Goal: Information Seeking & Learning: Learn about a topic

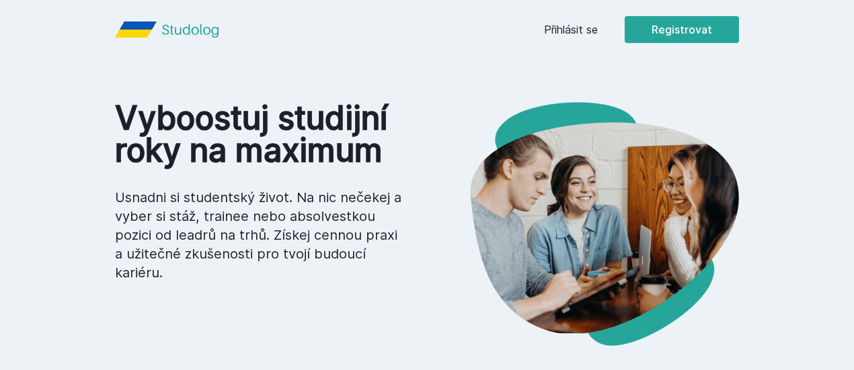
click at [598, 24] on link "Přihlásit se" at bounding box center [571, 30] width 54 height 16
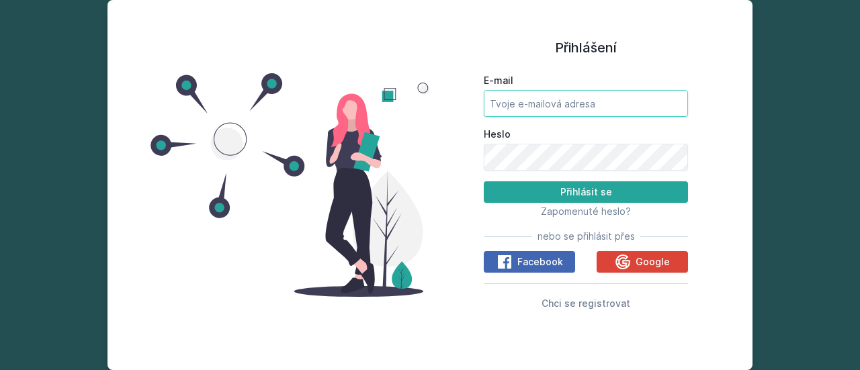
click at [581, 93] on input "E-mail" at bounding box center [586, 103] width 204 height 27
click at [633, 257] on div "Google" at bounding box center [642, 262] width 55 height 16
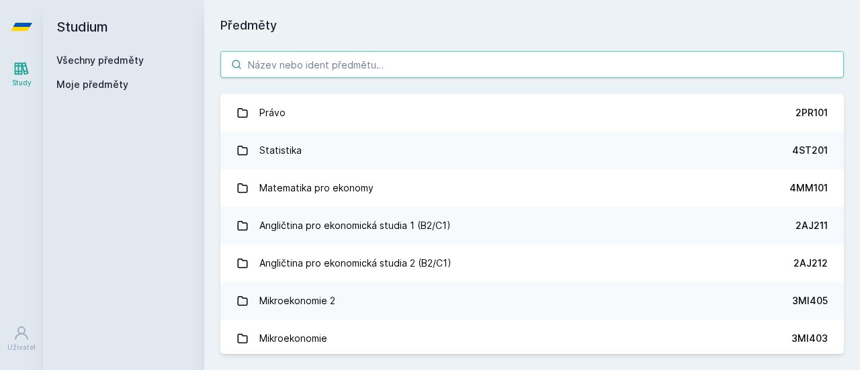
paste input "3MI407"
click at [351, 63] on input "3MI407" at bounding box center [532, 64] width 624 height 27
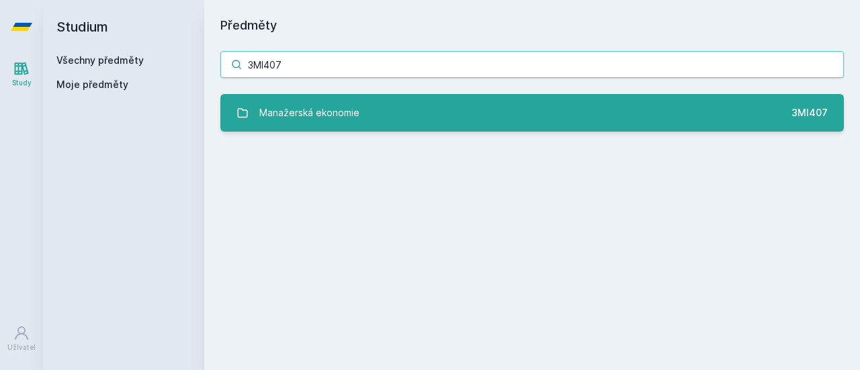
type input "3MI407"
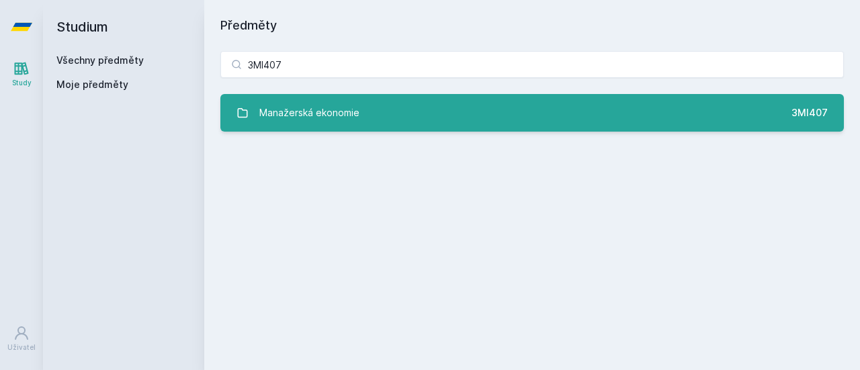
click at [358, 101] on div "Manažerská ekonomie" at bounding box center [309, 112] width 100 height 27
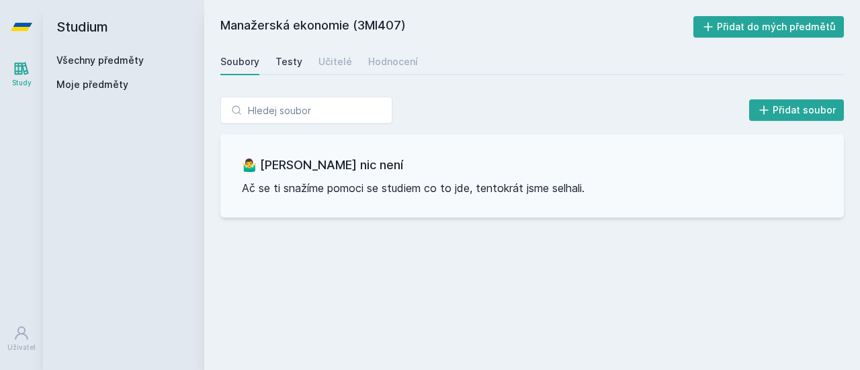
click at [296, 59] on div "Testy" at bounding box center [289, 61] width 27 height 13
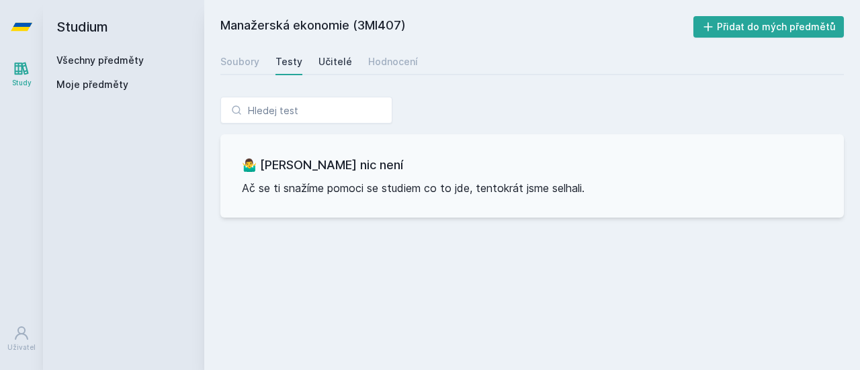
click at [336, 59] on div "Učitelé" at bounding box center [336, 61] width 34 height 13
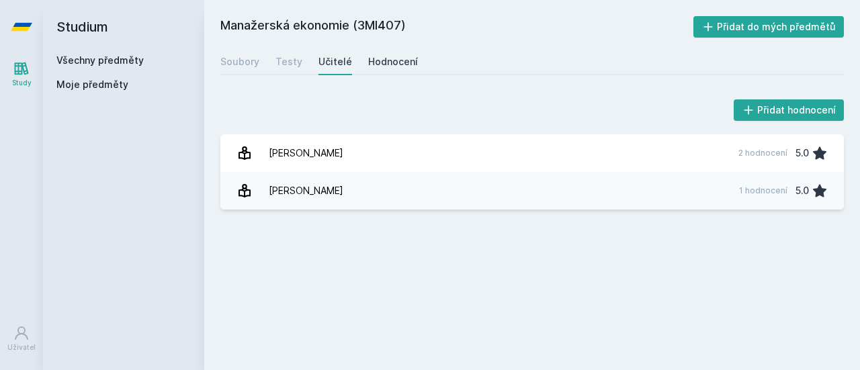
click at [408, 56] on div "Hodnocení" at bounding box center [393, 61] width 50 height 13
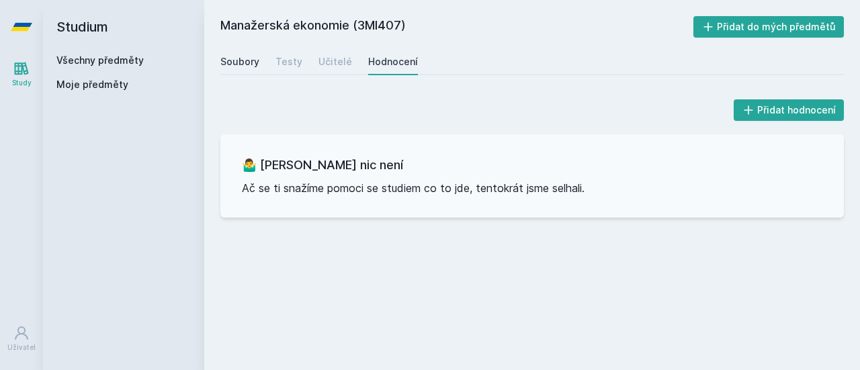
click at [237, 57] on div "Soubory" at bounding box center [239, 61] width 39 height 13
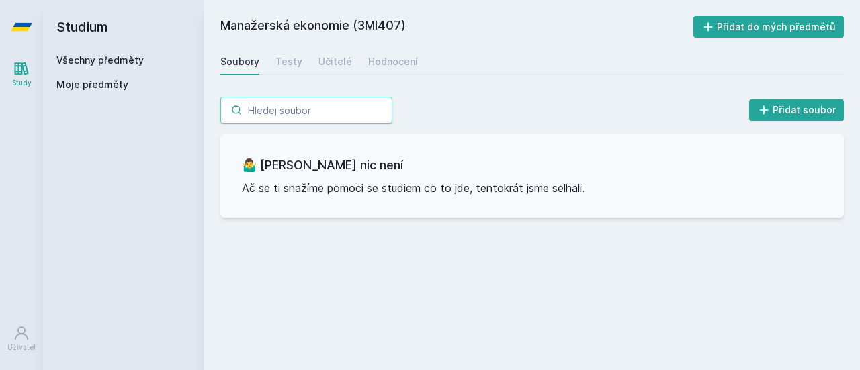
paste input "3SG410"
click at [301, 110] on input "3SG410" at bounding box center [306, 110] width 172 height 27
type input "3SG410"
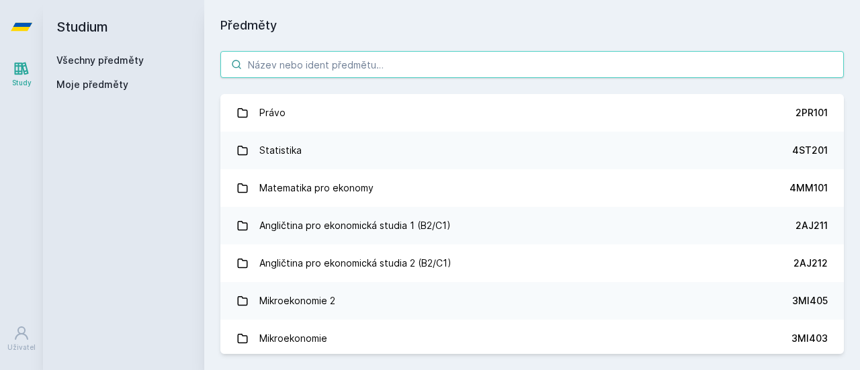
click at [337, 58] on input "search" at bounding box center [532, 64] width 624 height 27
paste input "3SG410"
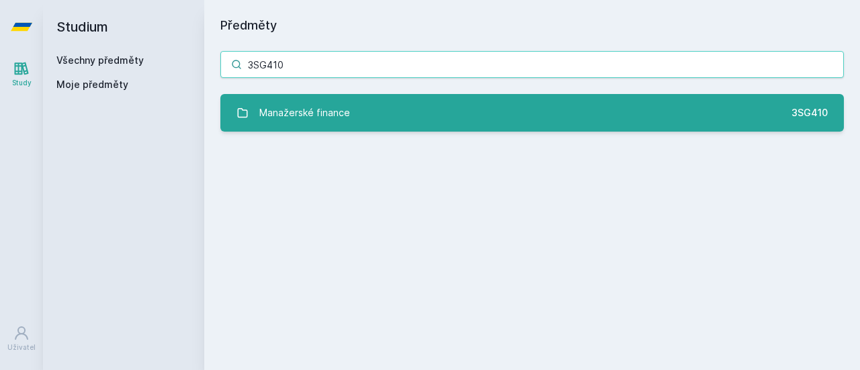
type input "3SG410"
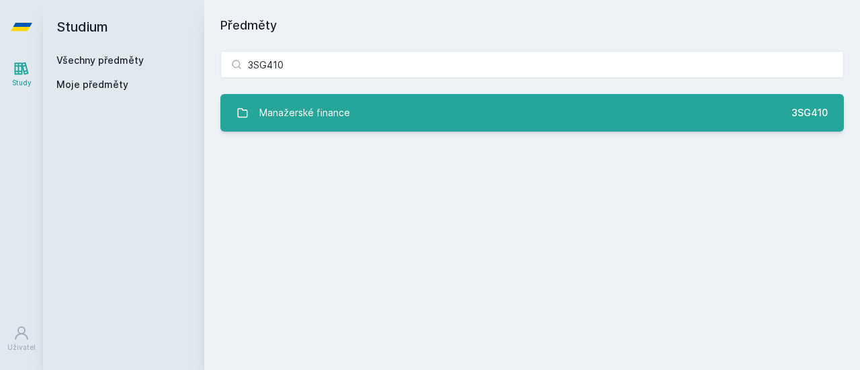
click at [389, 112] on link "Manažerské finance 3SG410" at bounding box center [532, 113] width 624 height 38
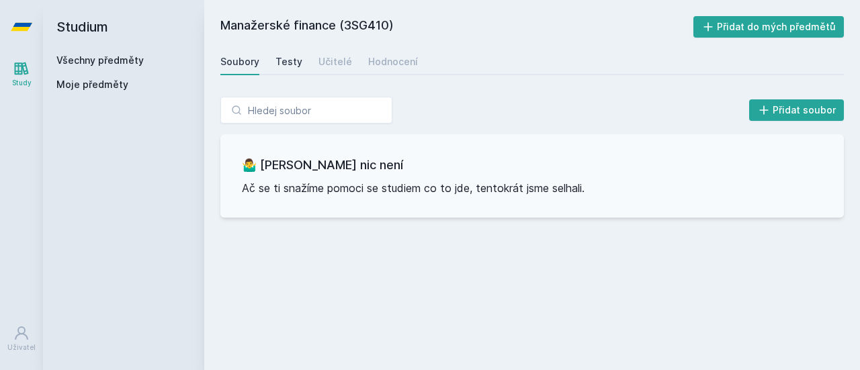
click at [286, 61] on div "Testy" at bounding box center [289, 61] width 27 height 13
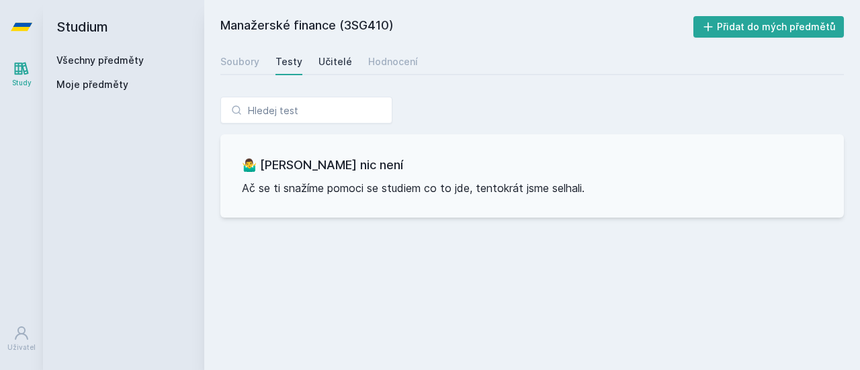
click at [333, 64] on div "Učitelé" at bounding box center [336, 61] width 34 height 13
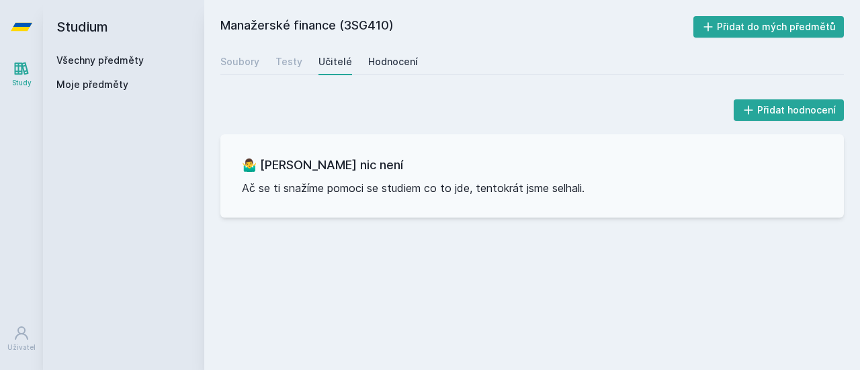
click at [385, 55] on div "Hodnocení" at bounding box center [393, 61] width 50 height 13
